Goal: Entertainment & Leisure: Consume media (video, audio)

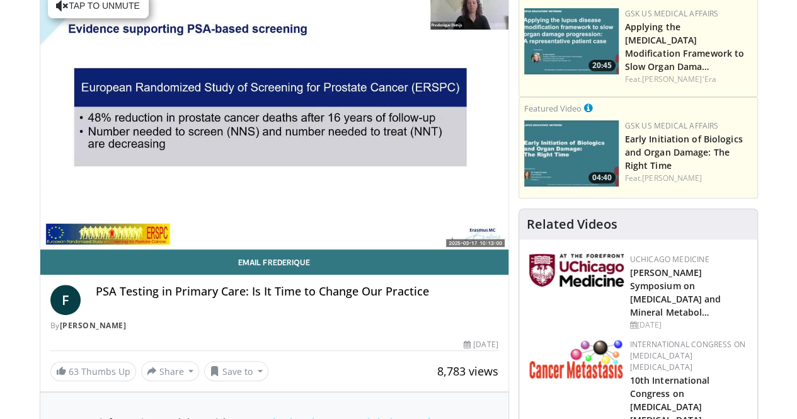
scroll to position [48, 0]
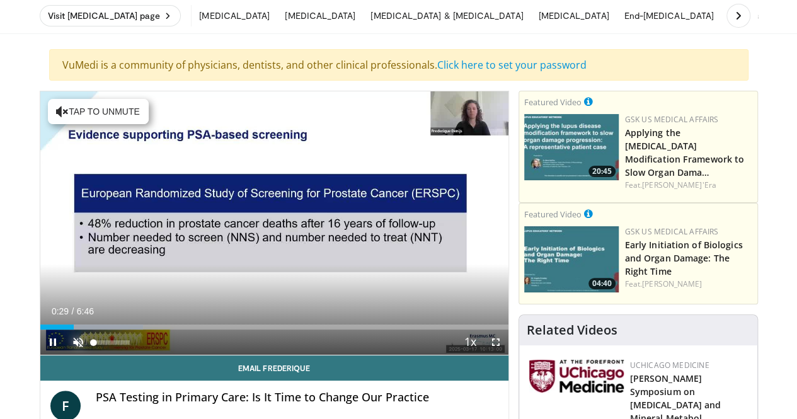
click at [66, 355] on span "Video Player" at bounding box center [78, 341] width 25 height 25
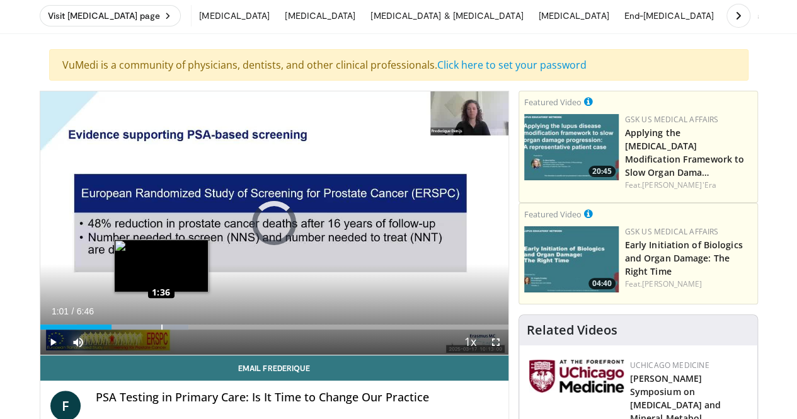
click at [129, 329] on div "Loaded : 31.74% 1:01 1:36" at bounding box center [274, 326] width 468 height 5
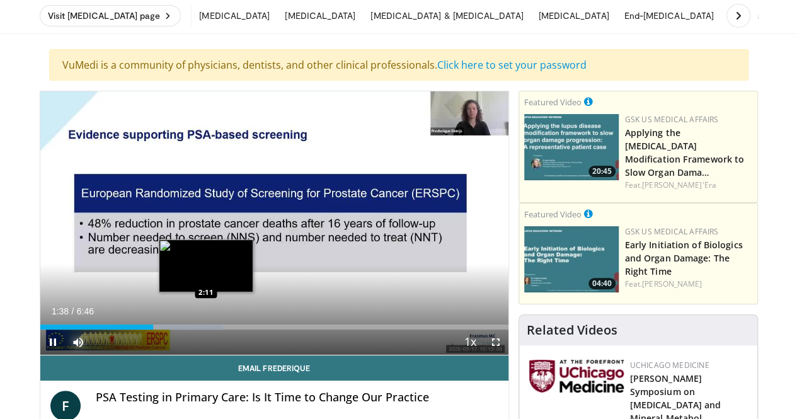
click at [174, 329] on div "Loaded : 39.07% 1:38 2:11" at bounding box center [274, 326] width 468 height 5
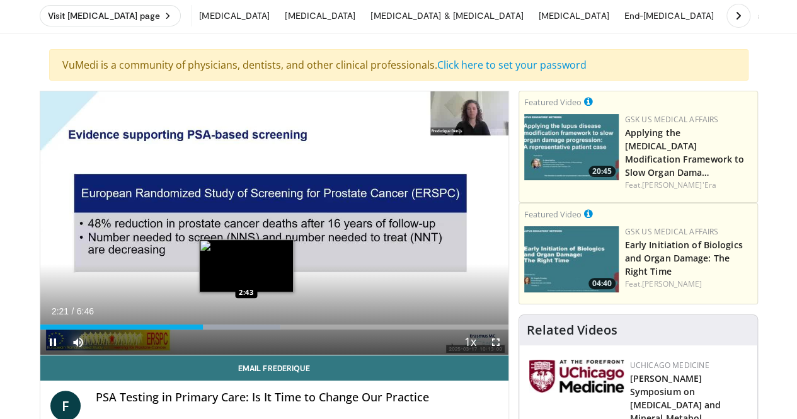
click at [214, 329] on div "Loaded : 51.29% 2:21 2:43" at bounding box center [274, 326] width 468 height 5
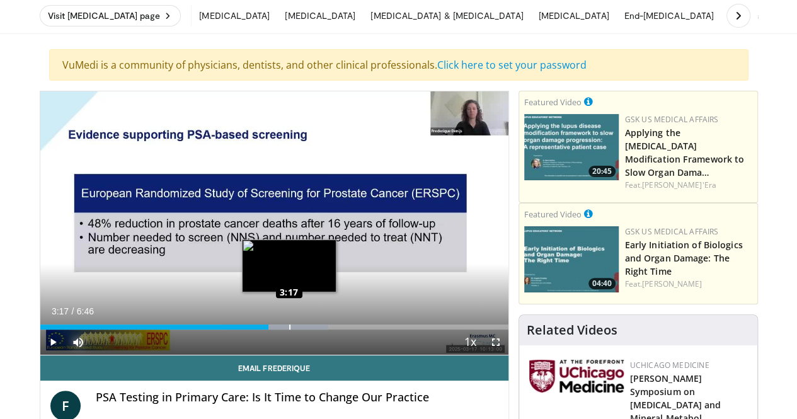
click at [257, 329] on div "Loaded : 61.58% 3:17 3:17" at bounding box center [274, 326] width 468 height 5
click at [276, 329] on div "Loaded : 64.04% 3:19 3:33" at bounding box center [274, 326] width 468 height 5
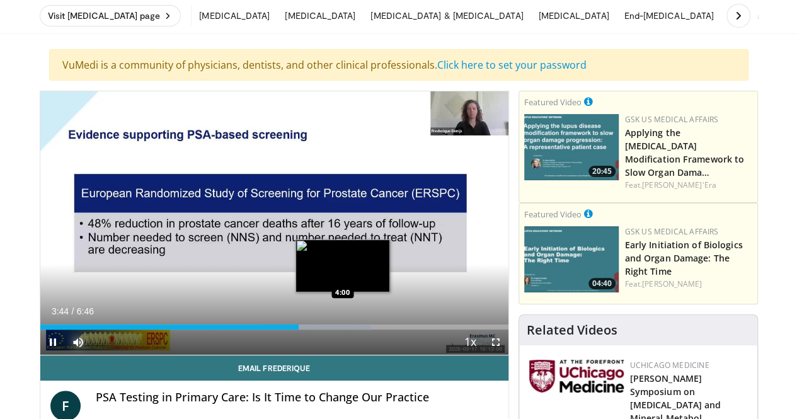
click at [311, 329] on div "Loaded : 70.84% 3:44 4:00" at bounding box center [274, 323] width 468 height 12
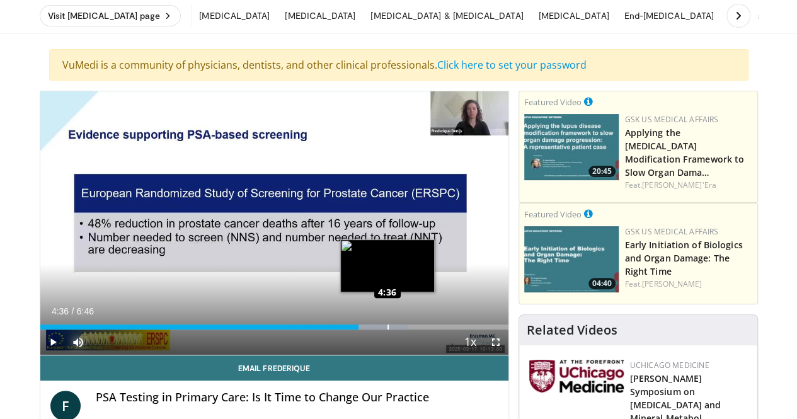
click at [355, 329] on div "Loaded : 78.82% 4:36 4:36" at bounding box center [274, 326] width 468 height 5
click at [406, 329] on div "Progress Bar" at bounding box center [406, 326] width 1 height 5
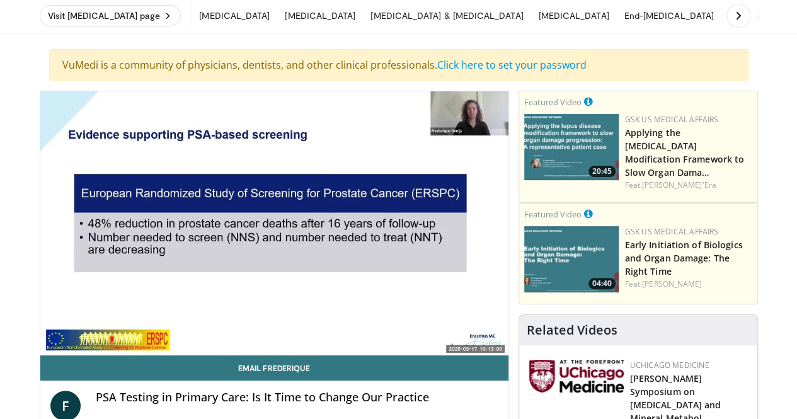
click at [387, 346] on video-js "**********" at bounding box center [274, 223] width 468 height 264
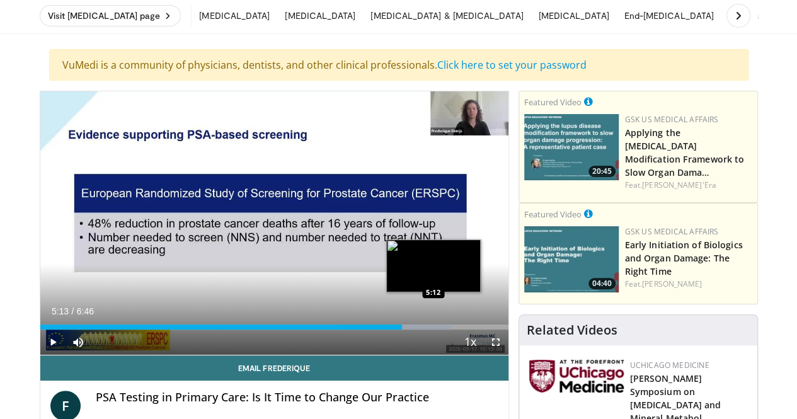
click at [402, 329] on div "Loaded : 87.94% 5:13 5:12" at bounding box center [274, 323] width 468 height 12
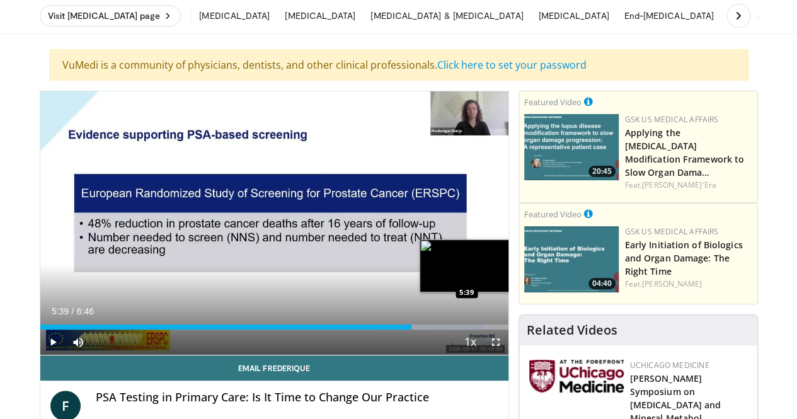
click at [435, 329] on div "Loaded : 95.27% 5:39 5:39" at bounding box center [274, 323] width 468 height 12
click at [462, 329] on div "Loaded : 100.00% 6:00 6:00" at bounding box center [274, 323] width 468 height 12
click at [479, 329] on div "Progress Bar" at bounding box center [453, 326] width 108 height 5
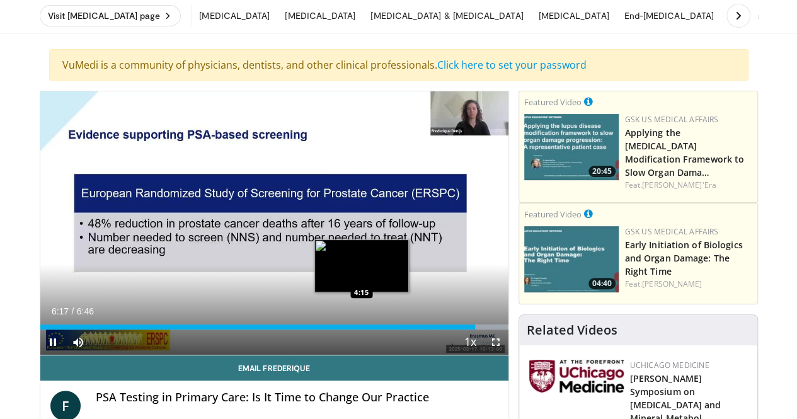
click at [329, 329] on div "6:17" at bounding box center [257, 326] width 435 height 5
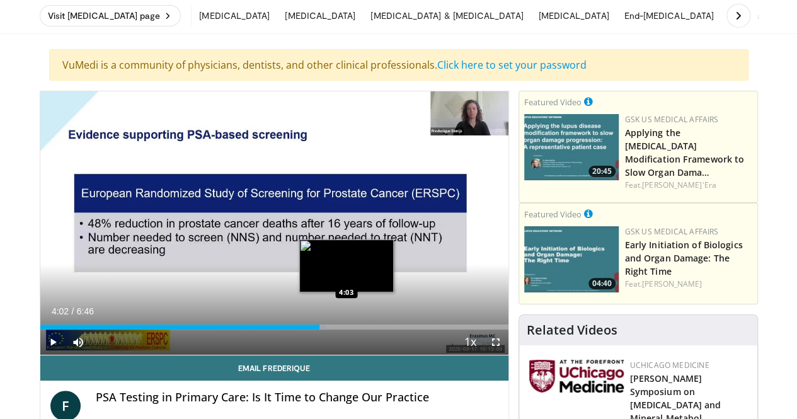
click at [312, 329] on div "Loaded : 61.06% 4:02 4:03" at bounding box center [274, 323] width 468 height 12
click at [301, 329] on div "Loaded : 58.62% 3:53 3:53" at bounding box center [274, 323] width 468 height 12
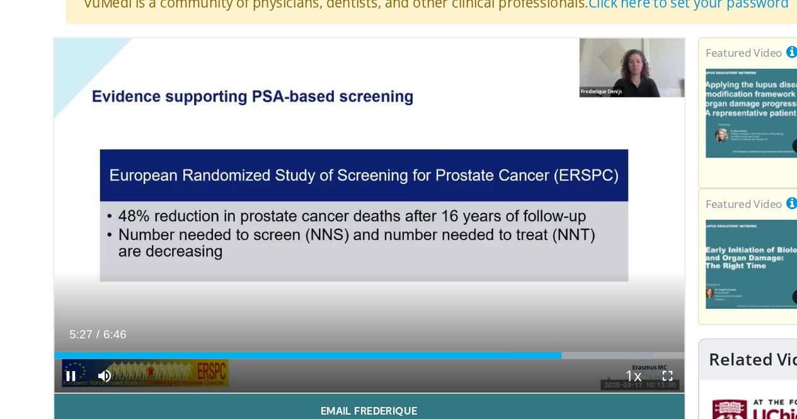
scroll to position [49, 0]
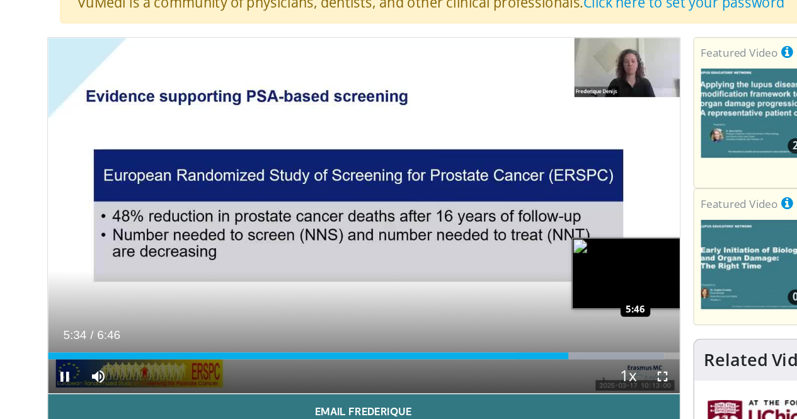
click at [443, 328] on div "Loaded : 97.71% 5:34 5:46" at bounding box center [274, 325] width 468 height 5
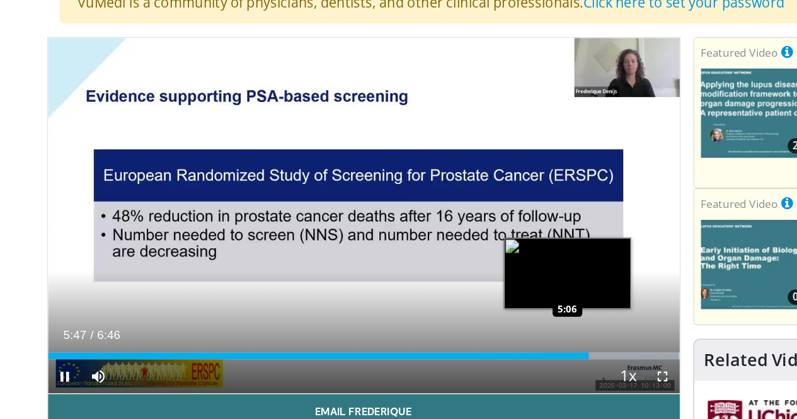
click at [393, 328] on div "5:48" at bounding box center [240, 325] width 401 height 5
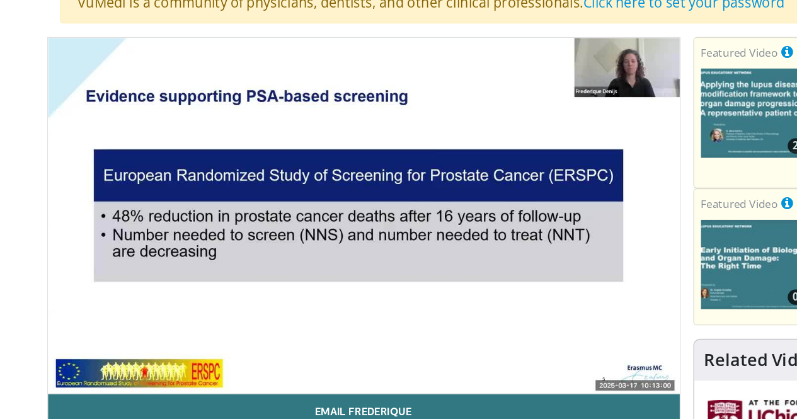
click at [40, 354] on video-js "**********" at bounding box center [274, 222] width 468 height 264
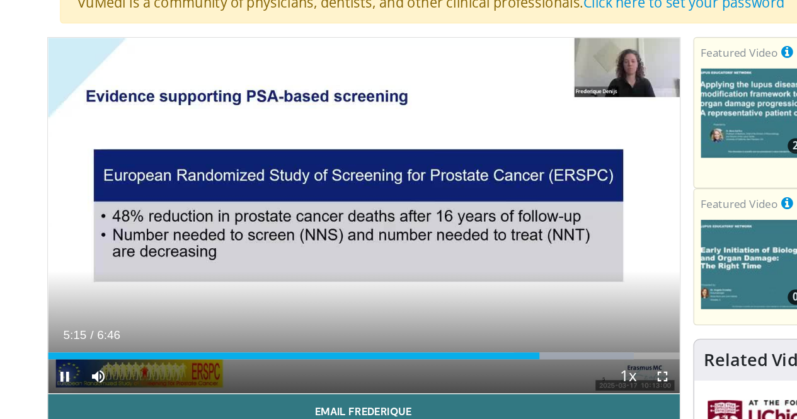
click at [40, 353] on span "Video Player" at bounding box center [52, 340] width 25 height 25
